Goal: Task Accomplishment & Management: Manage account settings

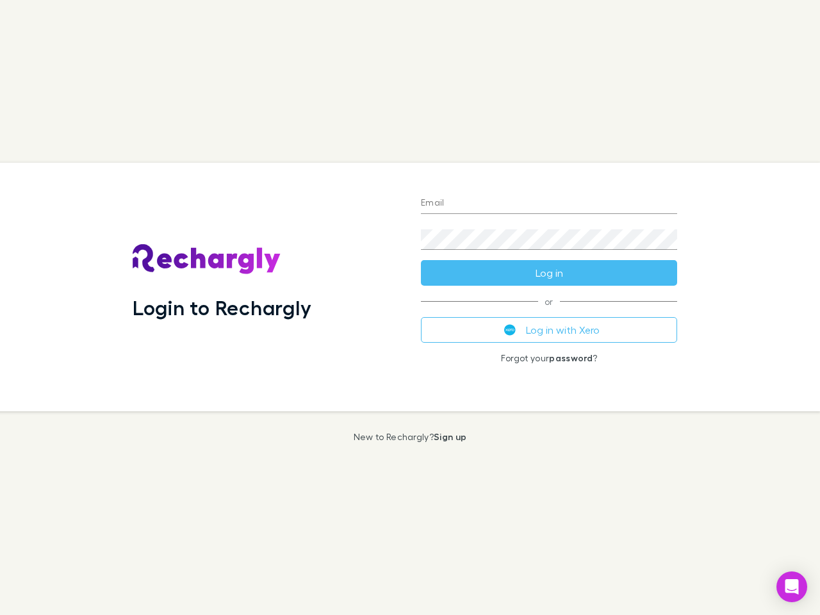
click at [410, 307] on div "Login to Rechargly" at bounding box center [266, 287] width 288 height 248
click at [549, 204] on input "Email" at bounding box center [549, 203] width 256 height 20
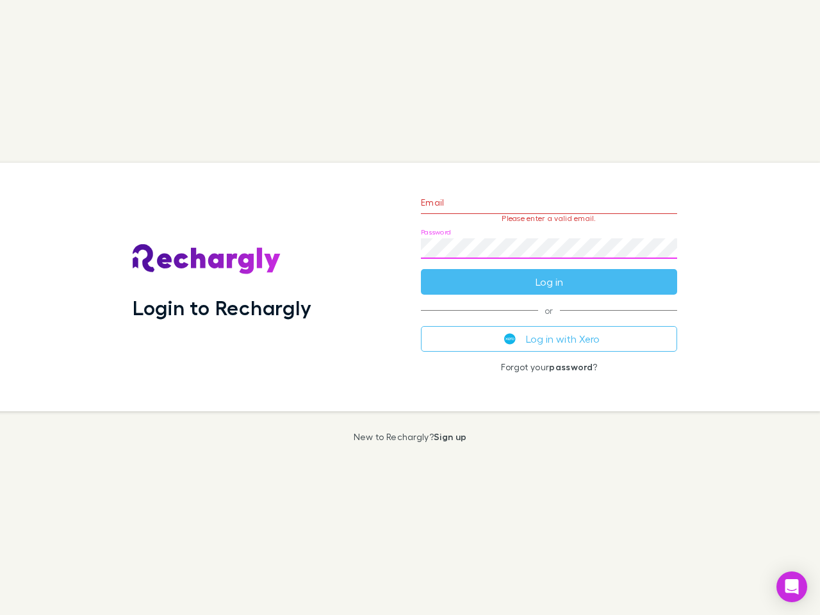
click at [549, 273] on form "Email Please enter a valid email. Password Log in" at bounding box center [549, 238] width 256 height 111
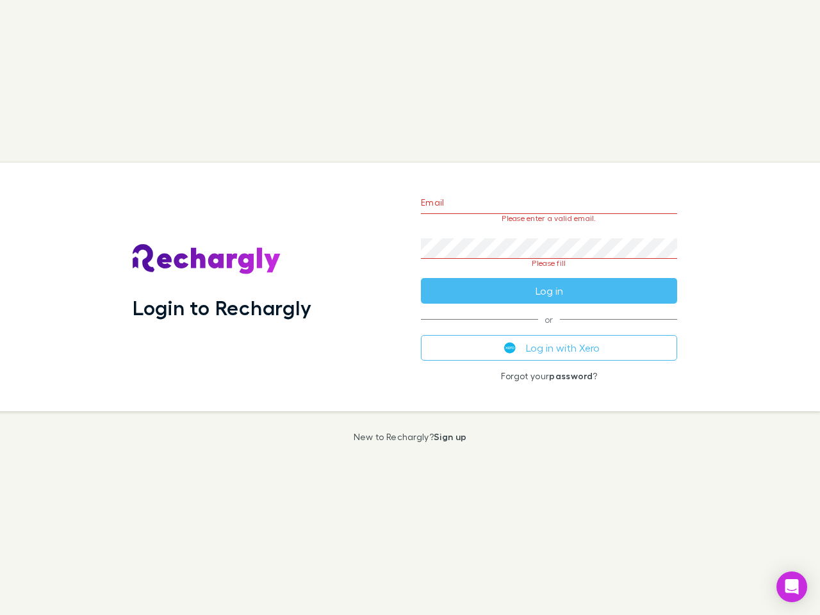
click at [549, 330] on div "Email Please enter a valid email. Password Please fill Log in or Log in with Xe…" at bounding box center [548, 287] width 277 height 248
click at [791, 587] on icon "Open Intercom Messenger" at bounding box center [791, 586] width 13 height 15
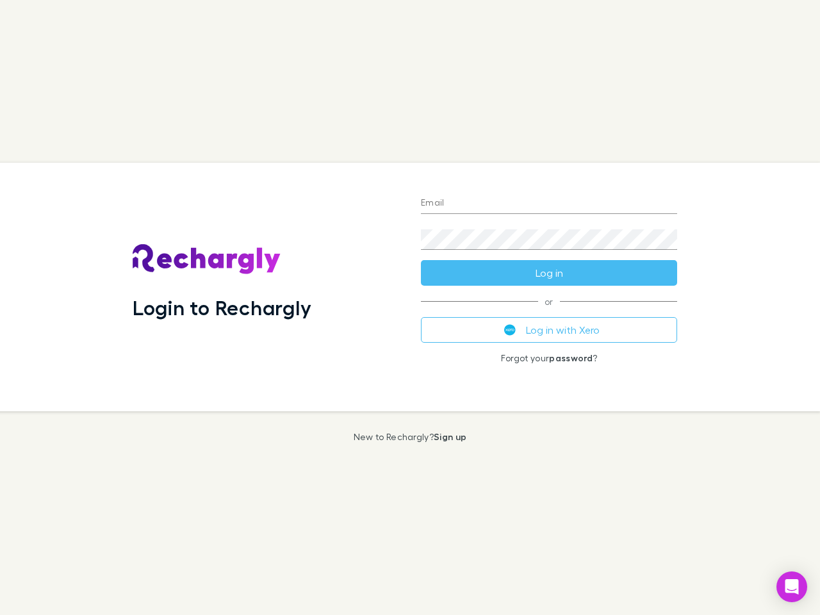
click at [410, 307] on div "Login to Rechargly" at bounding box center [266, 287] width 288 height 248
click at [549, 204] on input "Email" at bounding box center [549, 203] width 256 height 20
click at [549, 273] on button "Log in" at bounding box center [549, 273] width 256 height 26
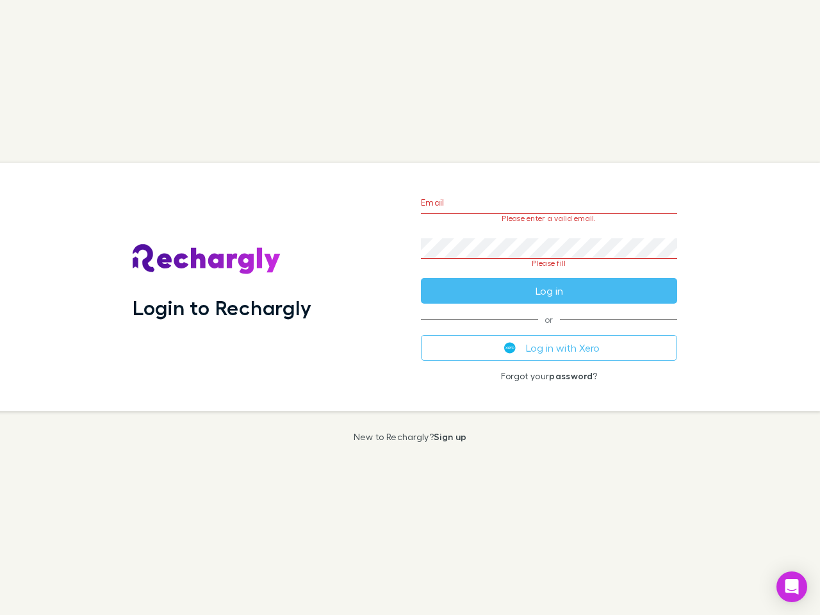
click at [549, 330] on div "Email Please enter a valid email. Password Please fill Log in or Log in with Xe…" at bounding box center [548, 287] width 277 height 248
click at [791, 587] on icon "Open Intercom Messenger" at bounding box center [791, 586] width 13 height 15
